Goal: Transaction & Acquisition: Subscribe to service/newsletter

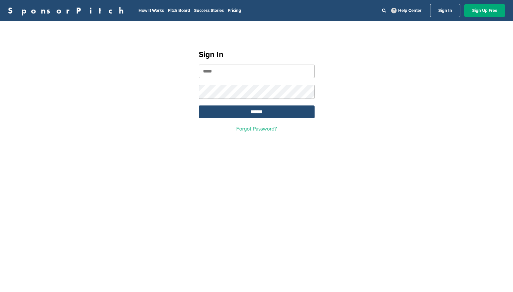
click at [255, 71] on input "email" at bounding box center [257, 71] width 116 height 13
type input "**********"
click at [260, 114] on input "*******" at bounding box center [257, 111] width 116 height 13
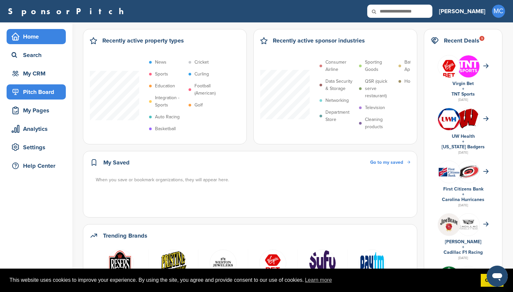
click at [44, 90] on div "Pitch Board" at bounding box center [38, 92] width 56 height 12
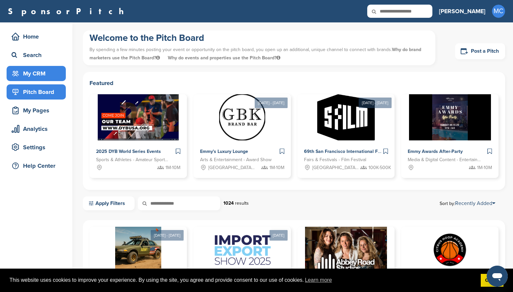
click at [35, 71] on div "My CRM" at bounding box center [38, 73] width 56 height 12
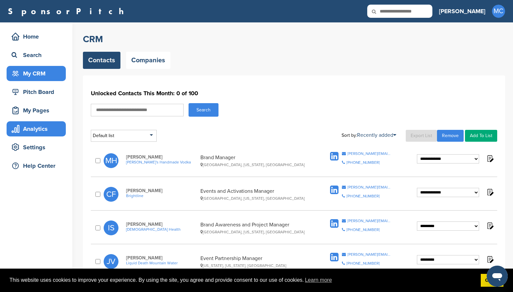
click at [54, 129] on div "Analytics" at bounding box center [38, 129] width 56 height 12
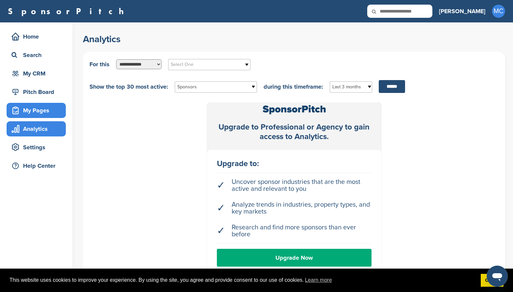
click at [38, 109] on div "My Pages" at bounding box center [38, 110] width 56 height 12
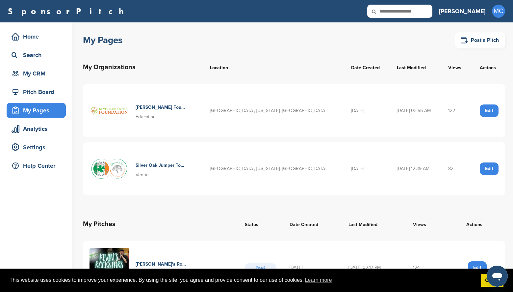
click at [507, 13] on div "SponsorPitch Home Search My CRM Pitch Board My Pages Analytics Settings Help Ce…" at bounding box center [256, 11] width 513 height 22
click at [501, 13] on span "MC" at bounding box center [498, 11] width 13 height 13
click at [479, 71] on link "Plans & Pricing" at bounding box center [482, 73] width 36 height 6
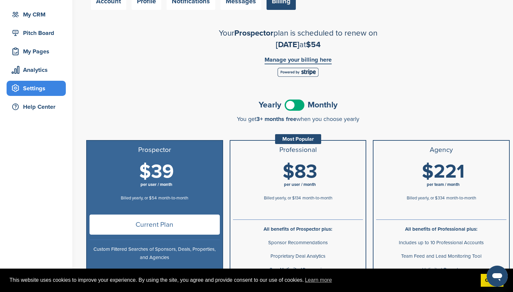
scroll to position [60, 0]
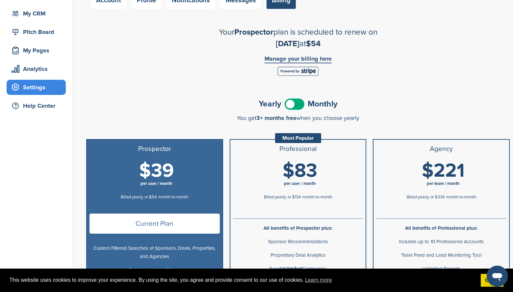
click at [324, 60] on link "Manage your billing here" at bounding box center [298, 60] width 67 height 8
